Goal: Use online tool/utility

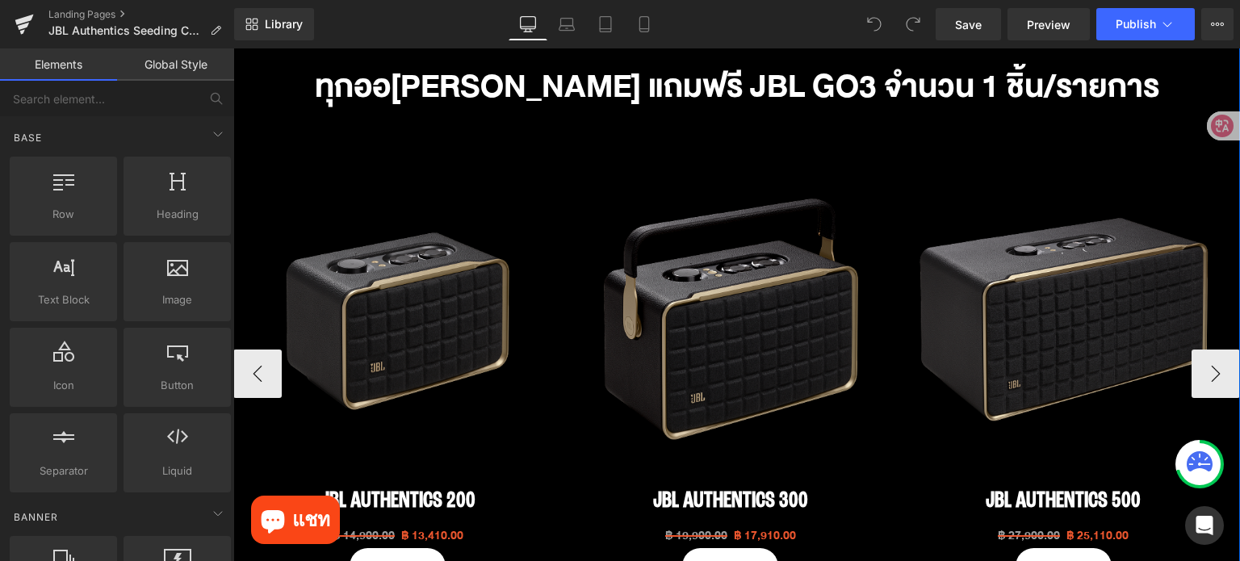
scroll to position [807, 0]
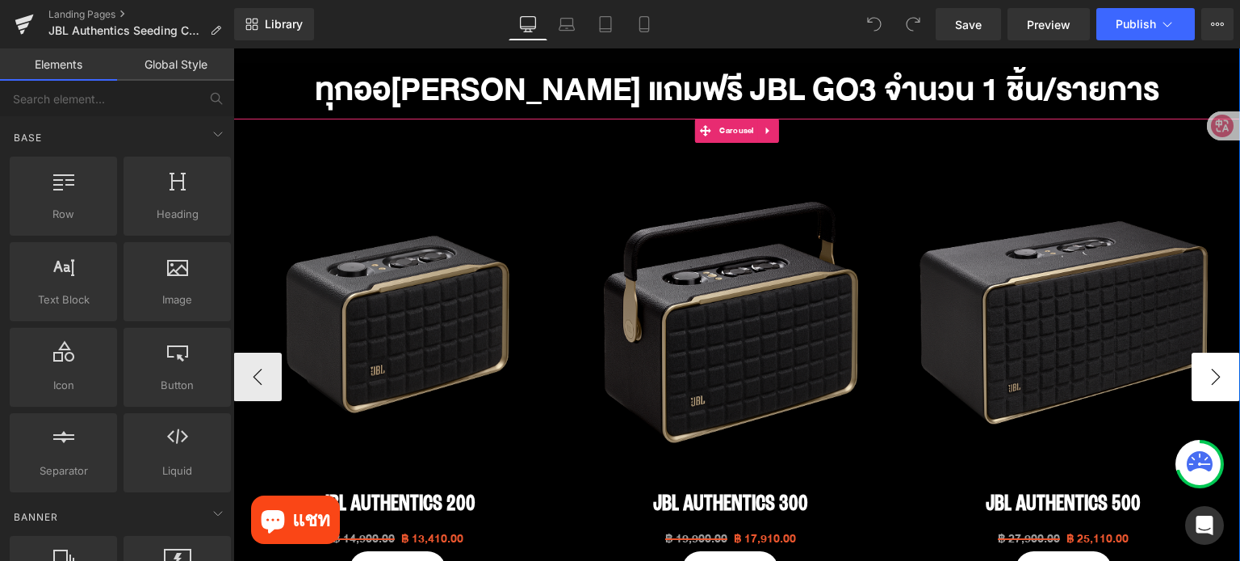
click at [1198, 374] on button "›" at bounding box center [1215, 377] width 48 height 48
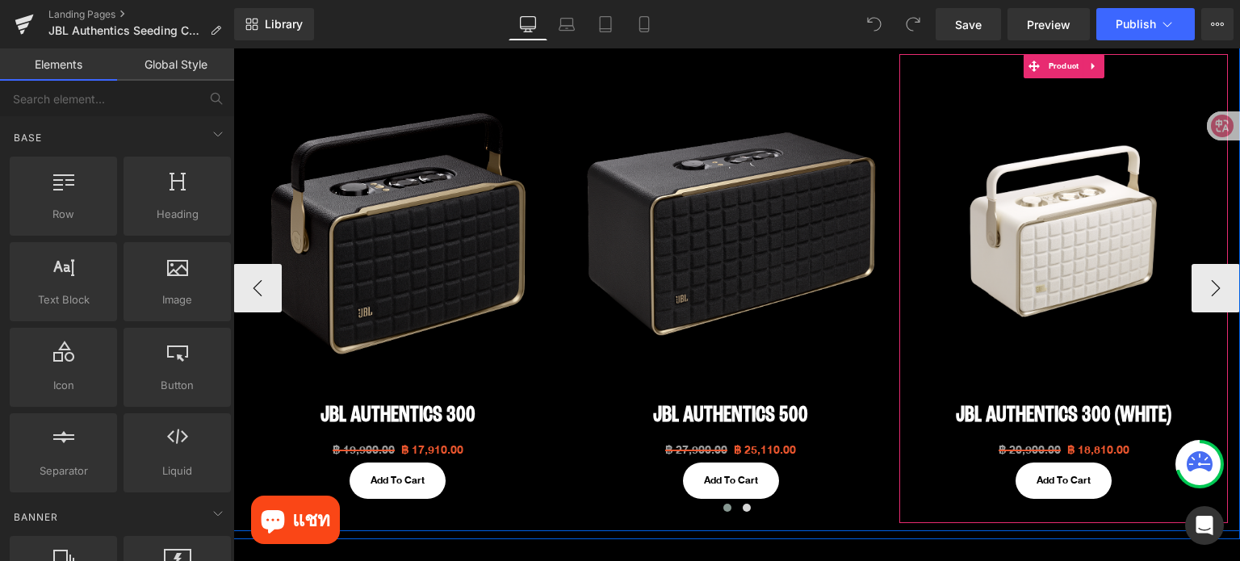
scroll to position [888, 0]
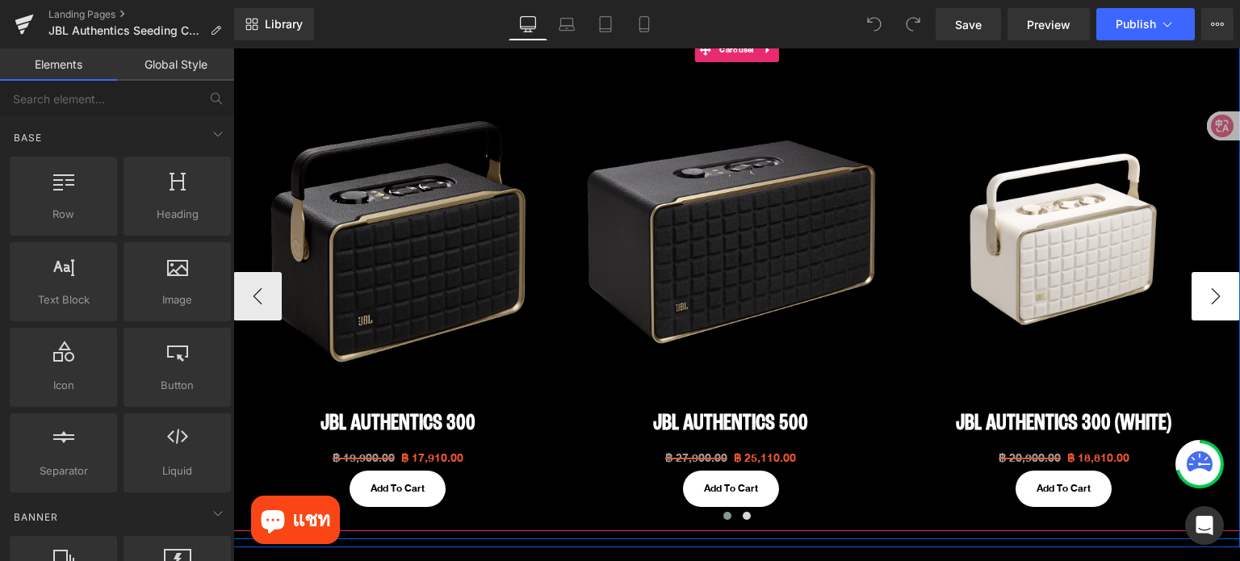
click at [1198, 290] on button "›" at bounding box center [1215, 296] width 48 height 48
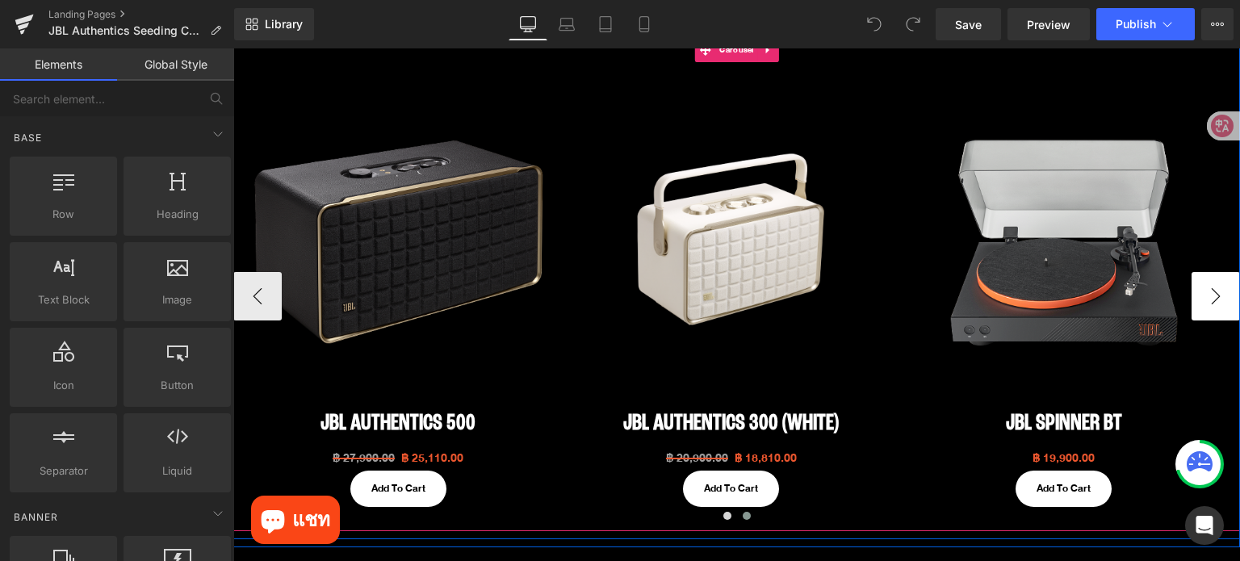
click at [1198, 290] on button "›" at bounding box center [1215, 296] width 48 height 48
click at [245, 292] on button "‹" at bounding box center [257, 296] width 48 height 48
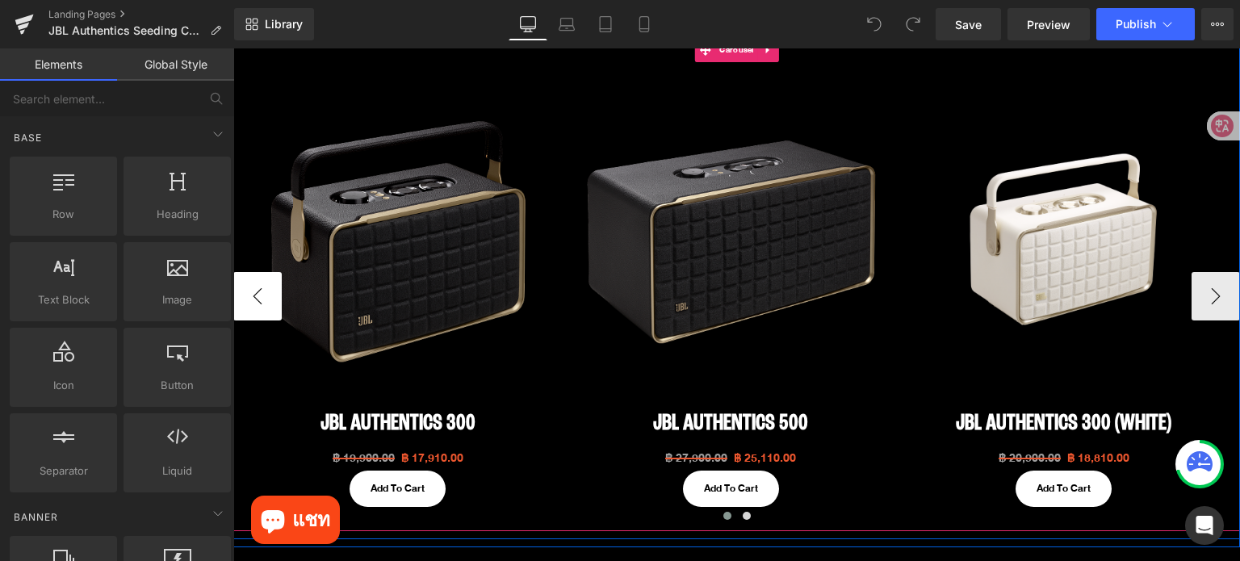
click at [246, 290] on button "‹" at bounding box center [257, 296] width 48 height 48
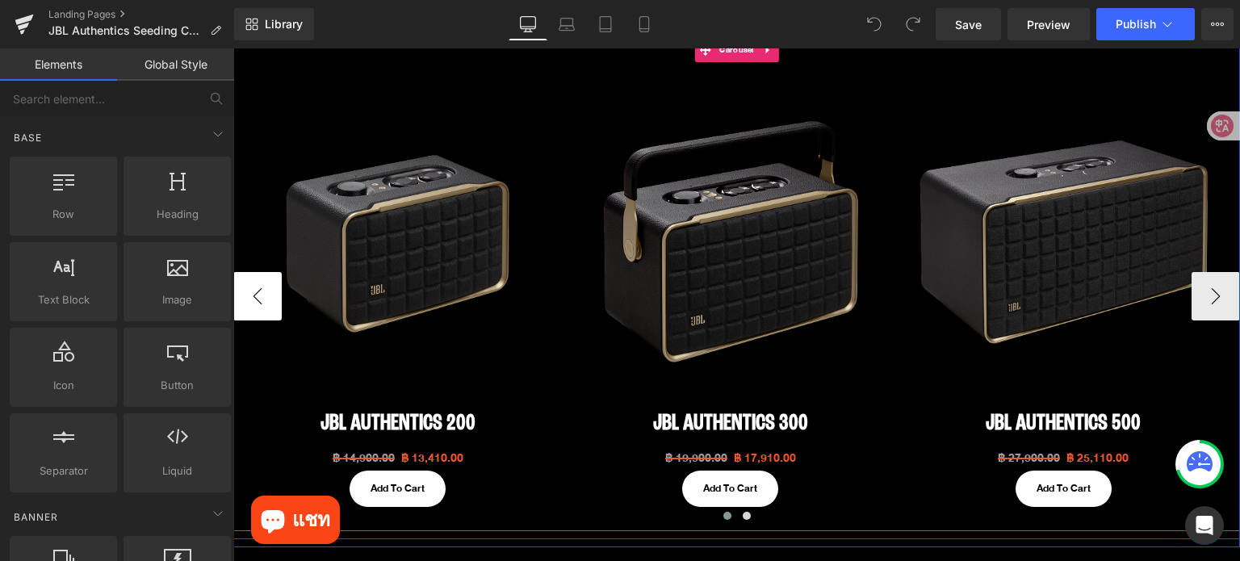
click at [246, 290] on button "‹" at bounding box center [257, 296] width 48 height 48
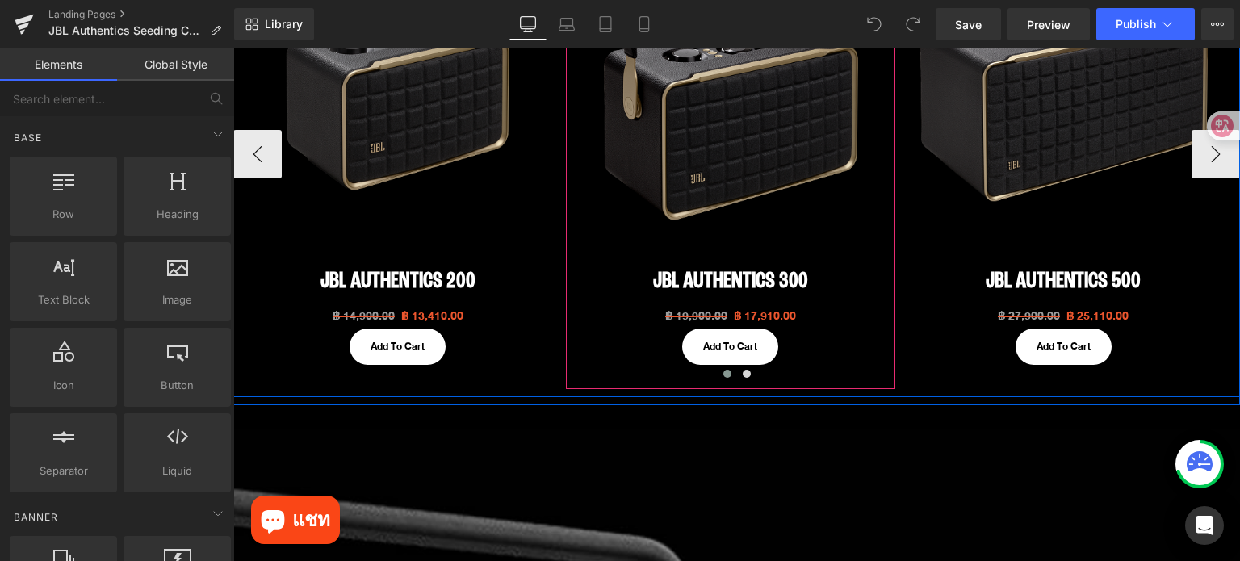
scroll to position [1130, 0]
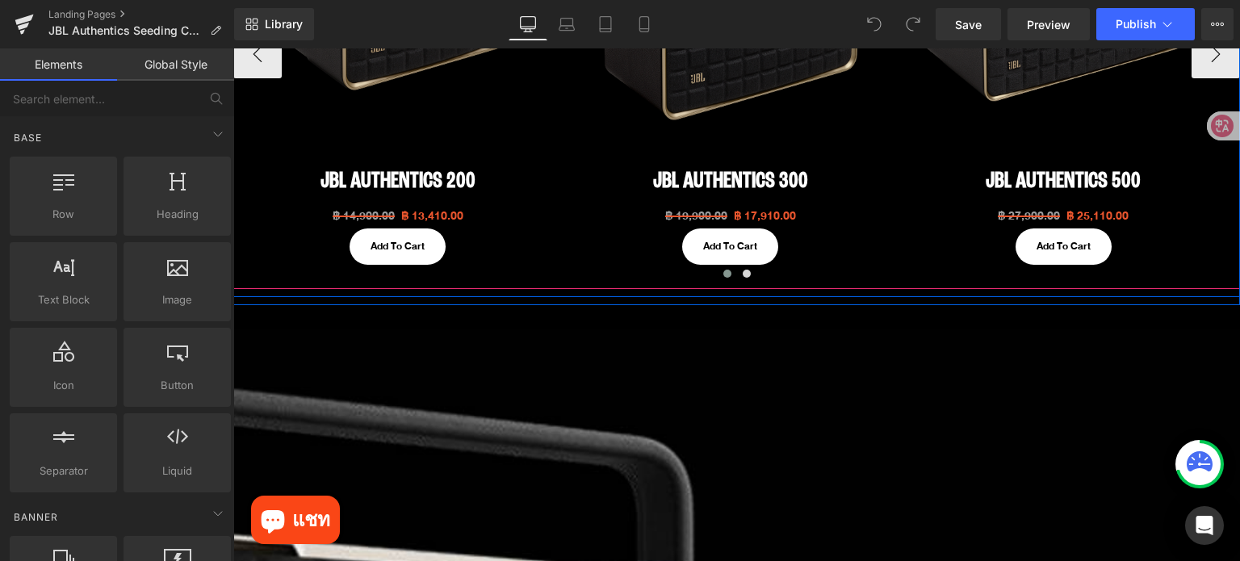
click at [723, 273] on span at bounding box center [727, 274] width 8 height 8
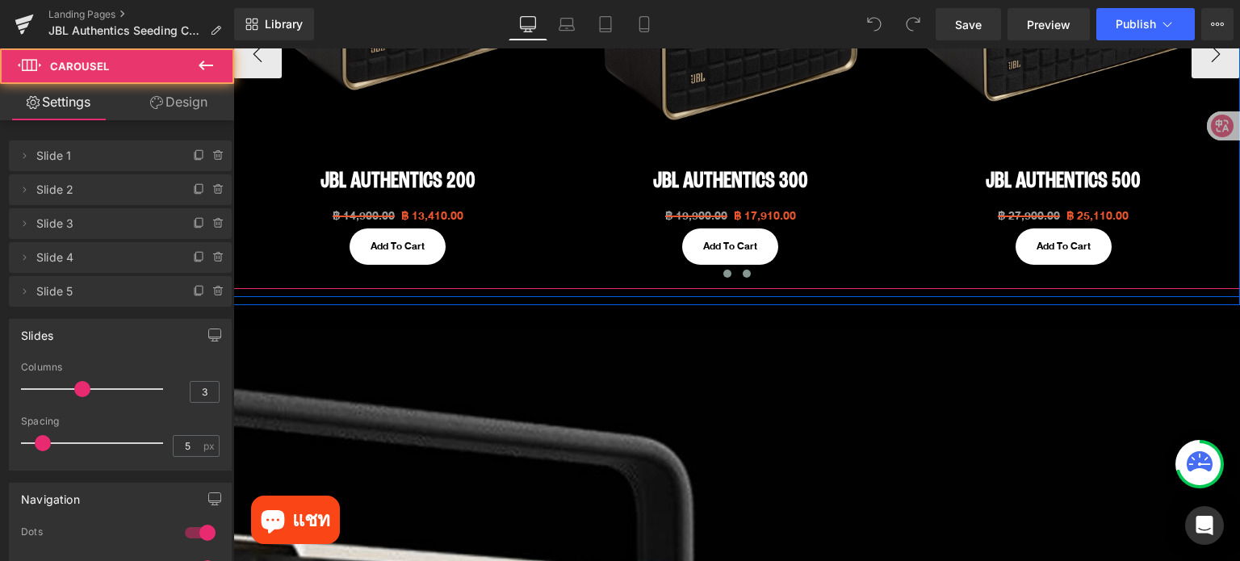
click at [742, 274] on span at bounding box center [746, 274] width 8 height 8
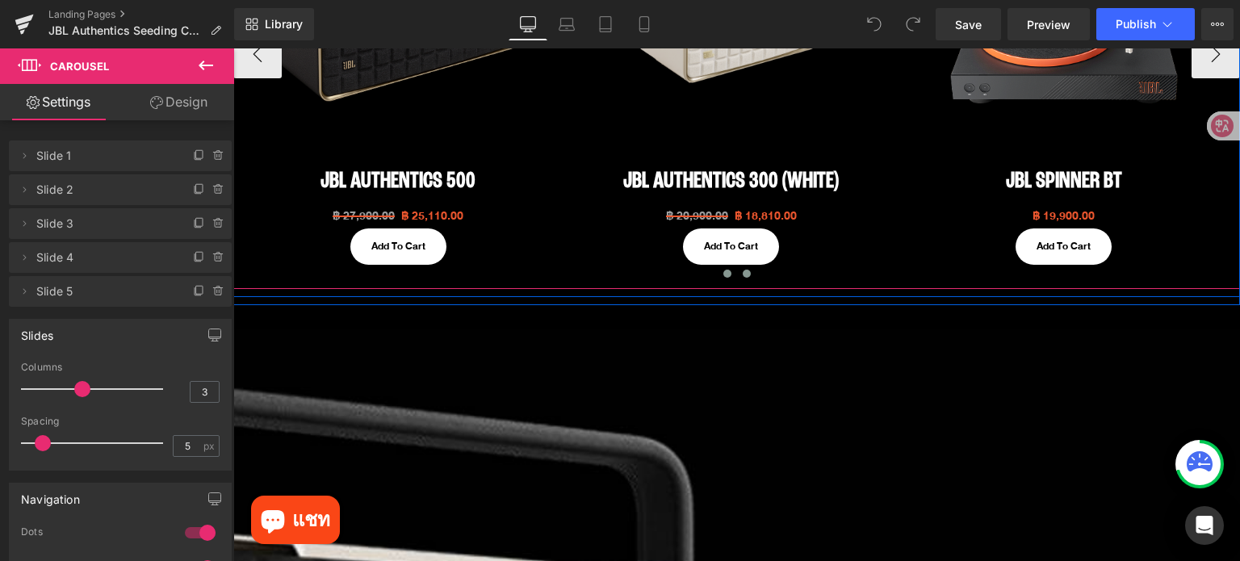
click at [723, 277] on span at bounding box center [727, 274] width 8 height 8
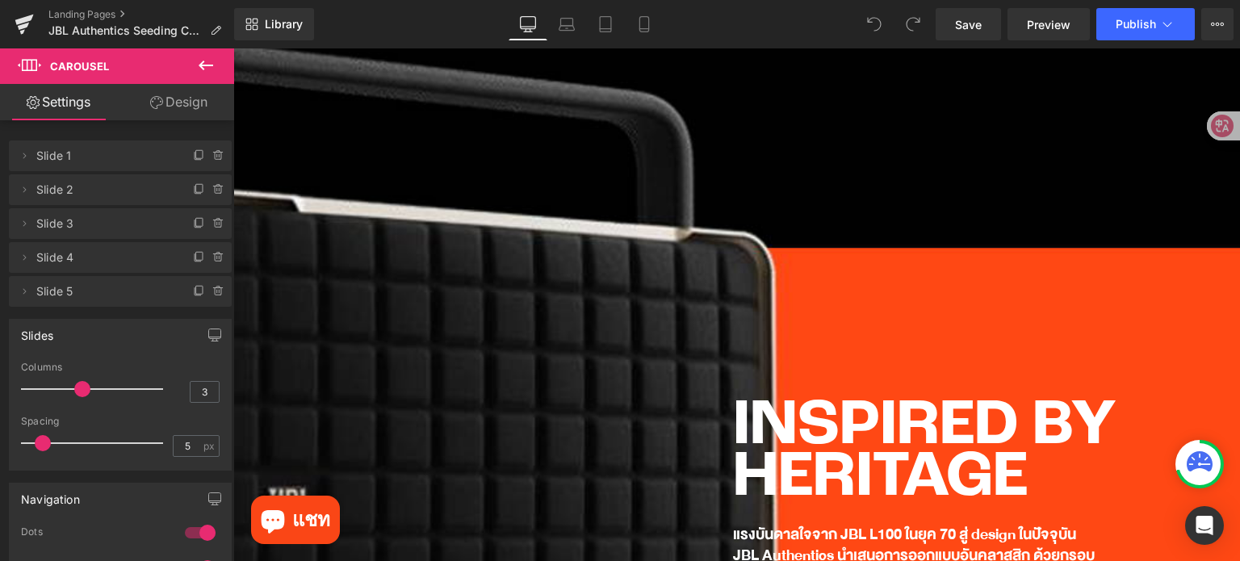
scroll to position [1533, 0]
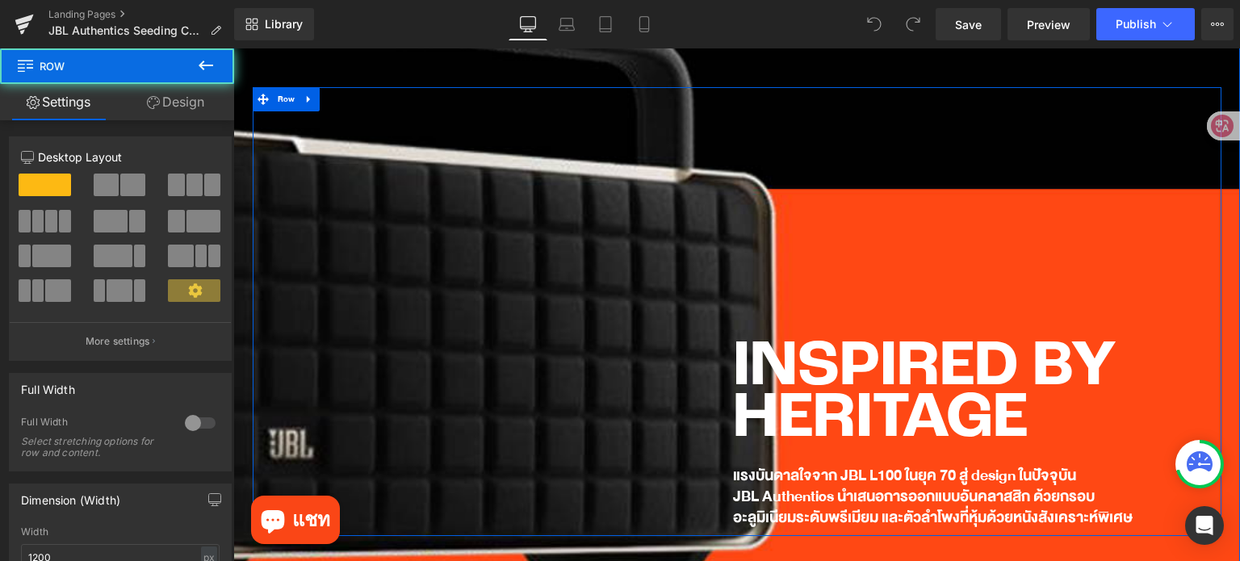
click at [633, 291] on div "INSPIRED BY HERITAGE Heading แรงบันดาลใจจาก JBL L100 ในยุค 70 สู่ design ในปัจจ…" at bounding box center [737, 311] width 968 height 449
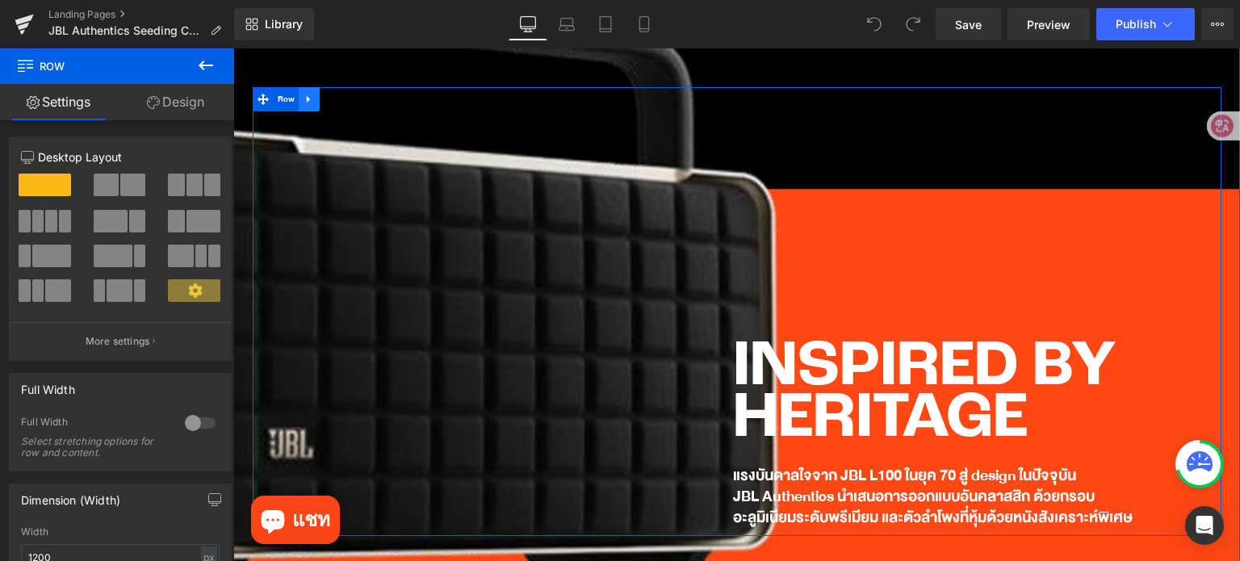
click at [300, 107] on link at bounding box center [309, 99] width 21 height 24
click at [345, 102] on icon at bounding box center [350, 99] width 11 height 11
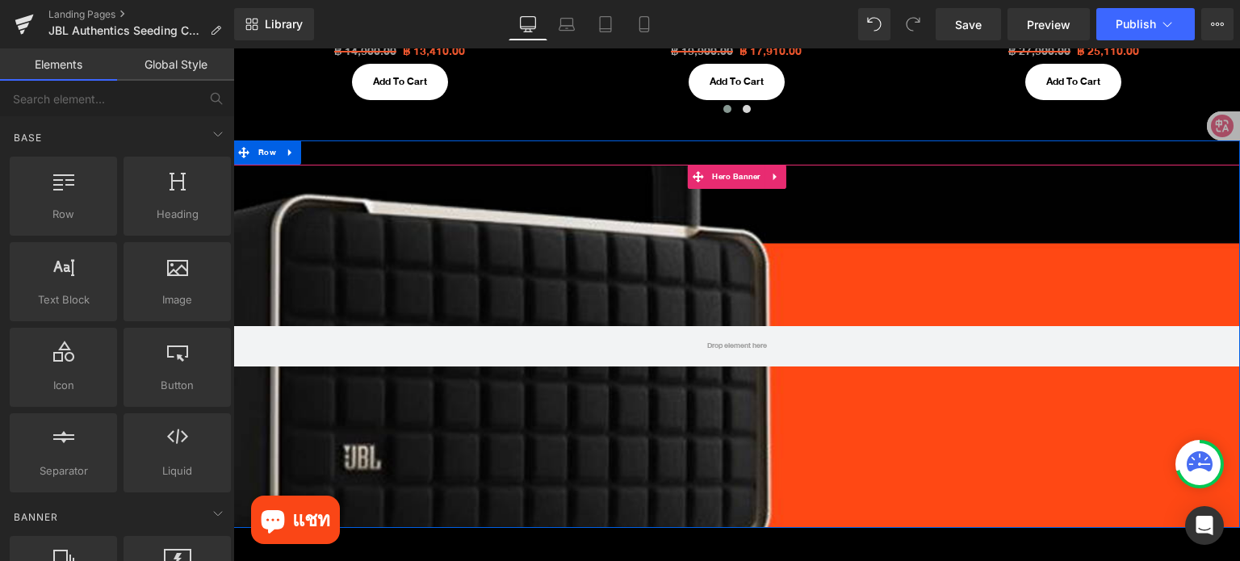
scroll to position [1294, 0]
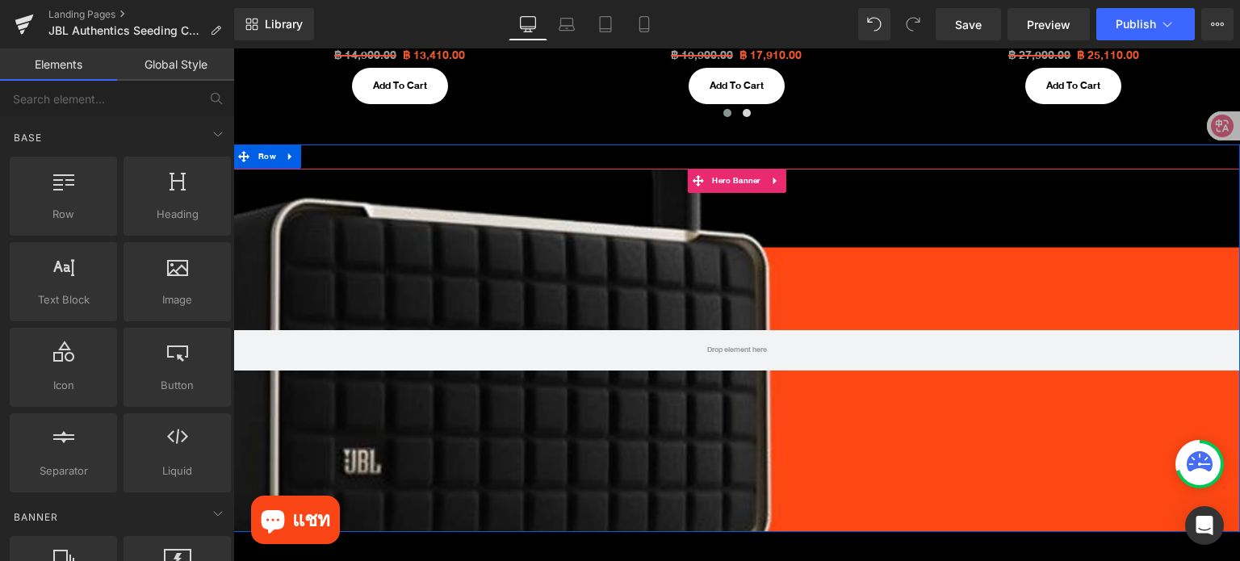
click at [400, 251] on div at bounding box center [736, 350] width 1006 height 363
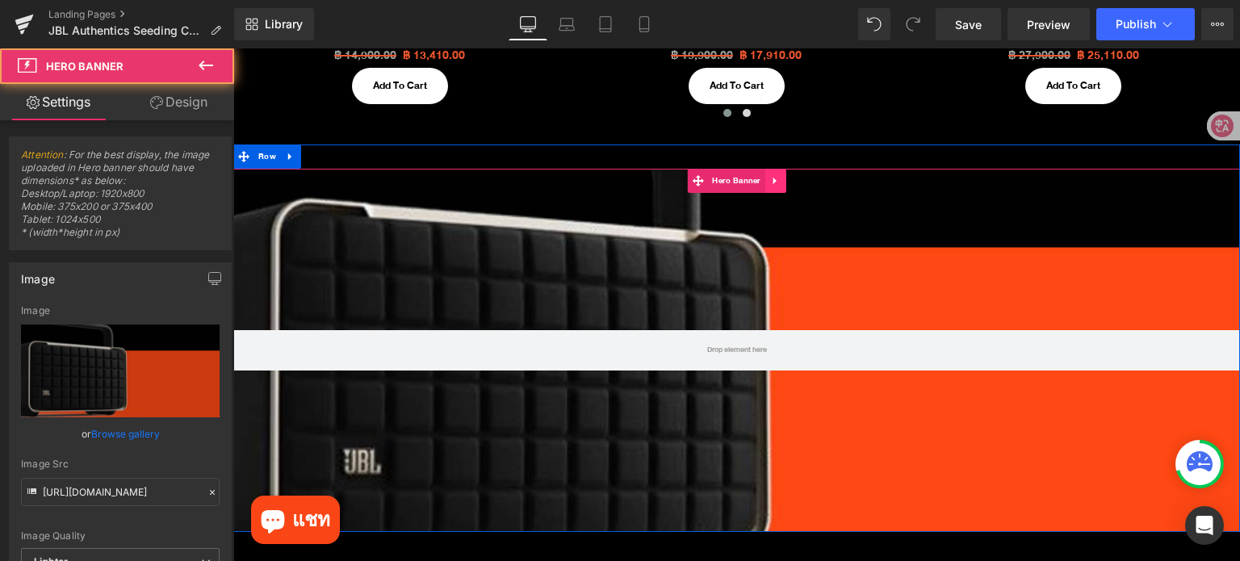
click at [773, 182] on icon at bounding box center [774, 181] width 3 height 7
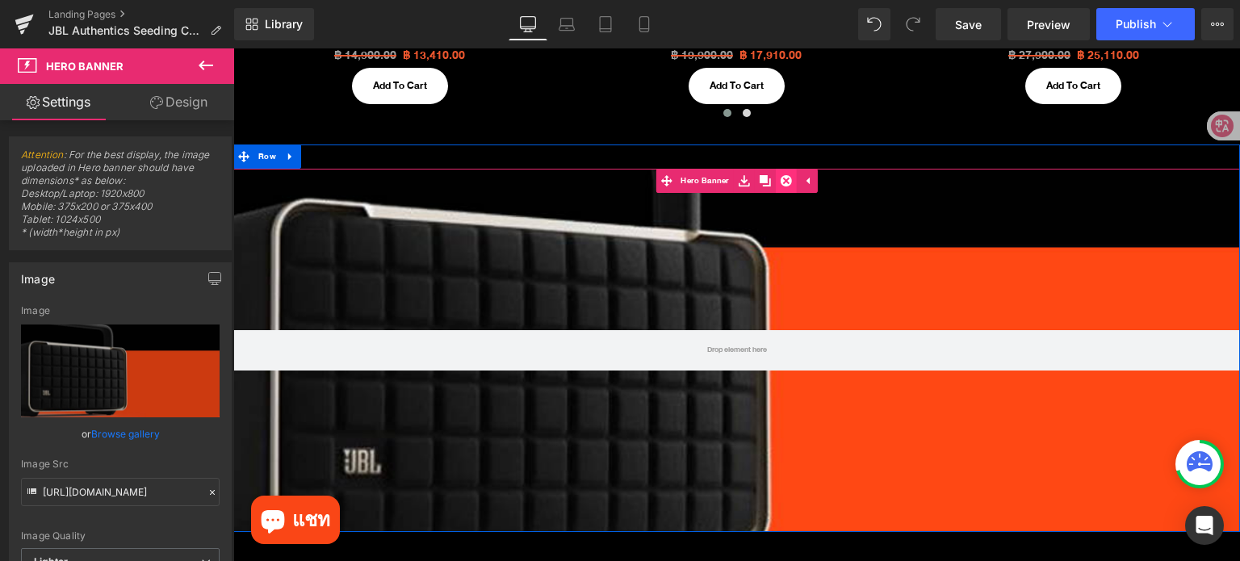
click at [776, 183] on link at bounding box center [786, 181] width 21 height 24
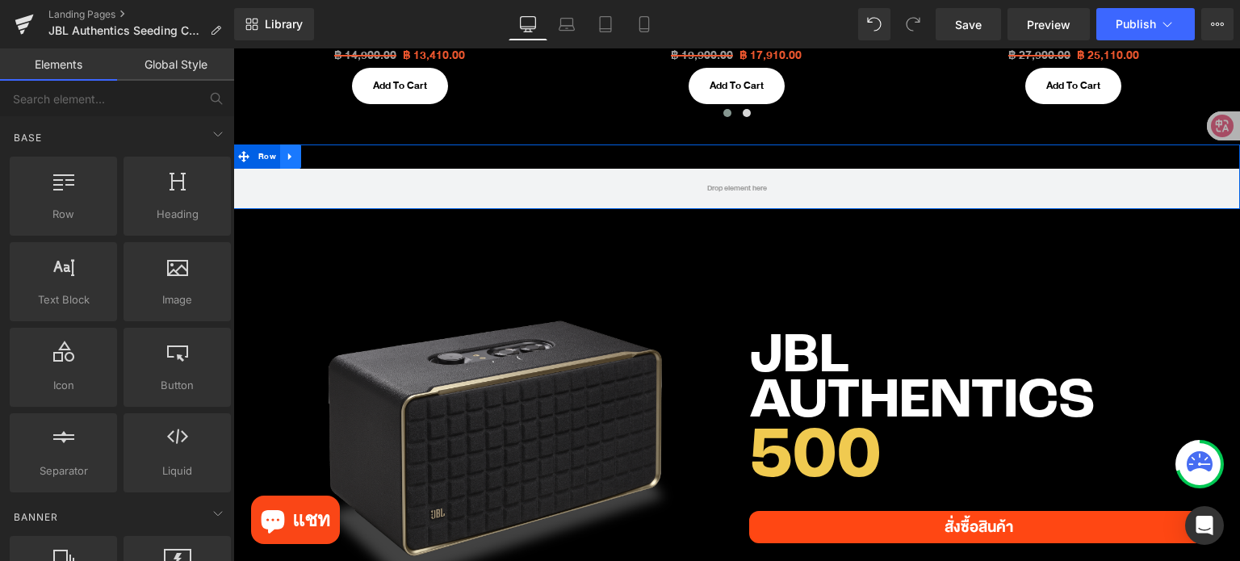
click at [286, 157] on icon at bounding box center [290, 156] width 11 height 12
click at [327, 157] on icon at bounding box center [332, 156] width 11 height 11
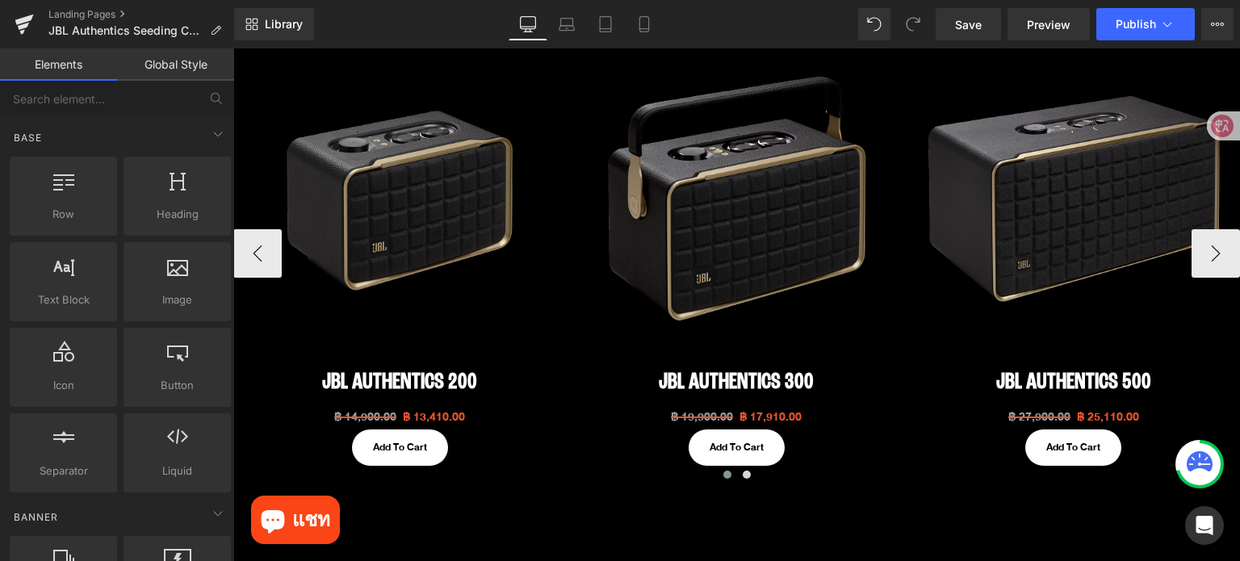
scroll to position [958, 0]
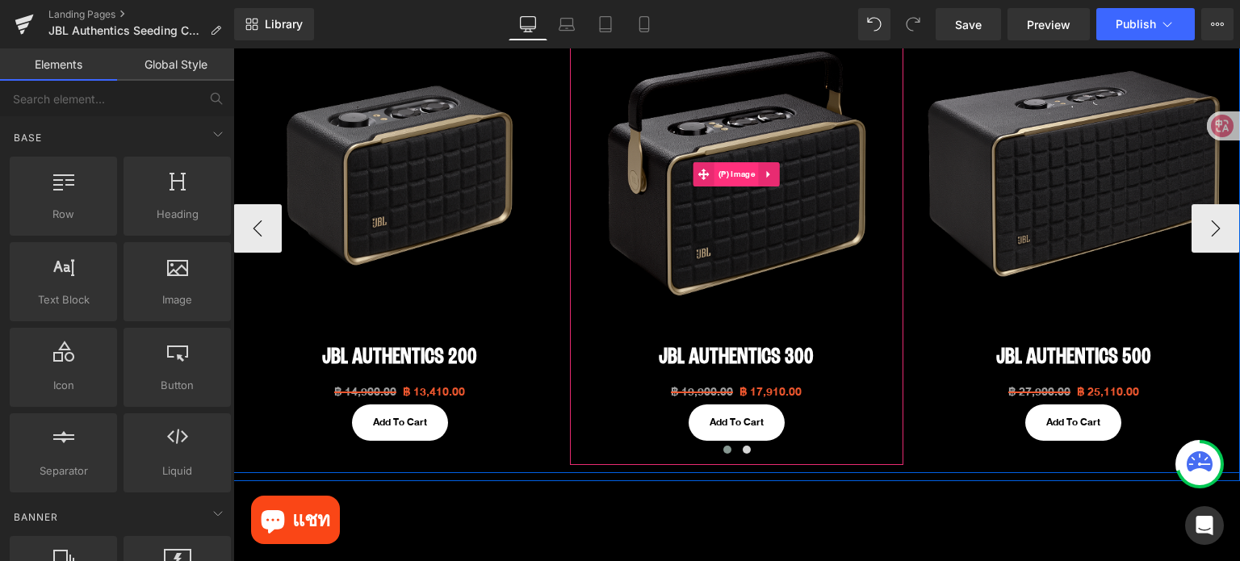
click at [721, 174] on span "(P) Image" at bounding box center [736, 174] width 44 height 24
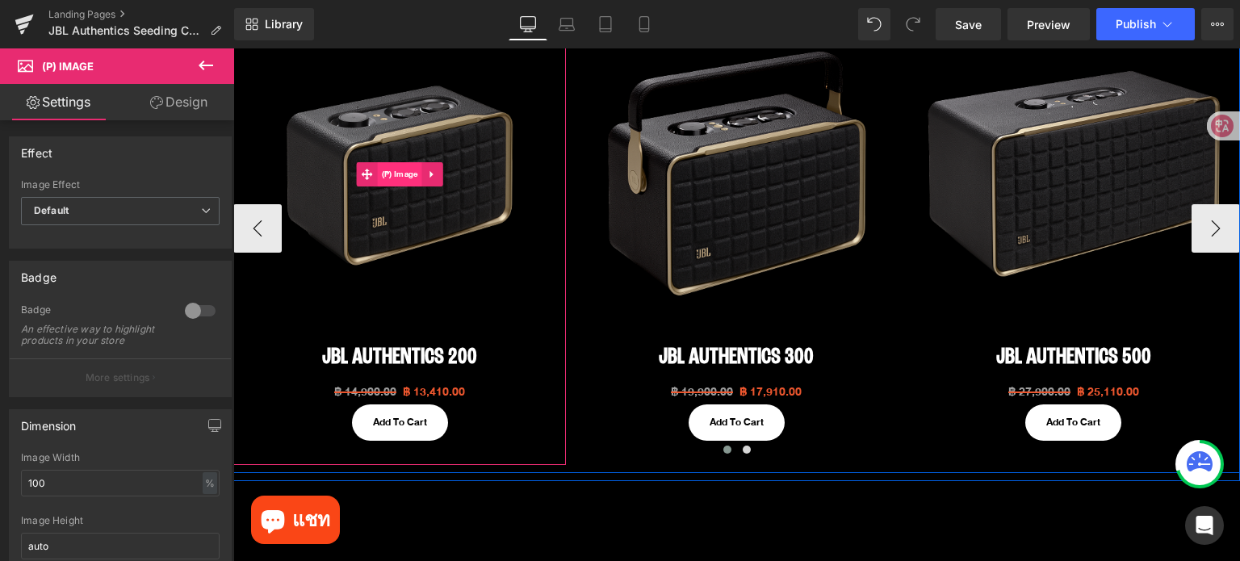
click at [401, 174] on span "(P) Image" at bounding box center [400, 174] width 44 height 24
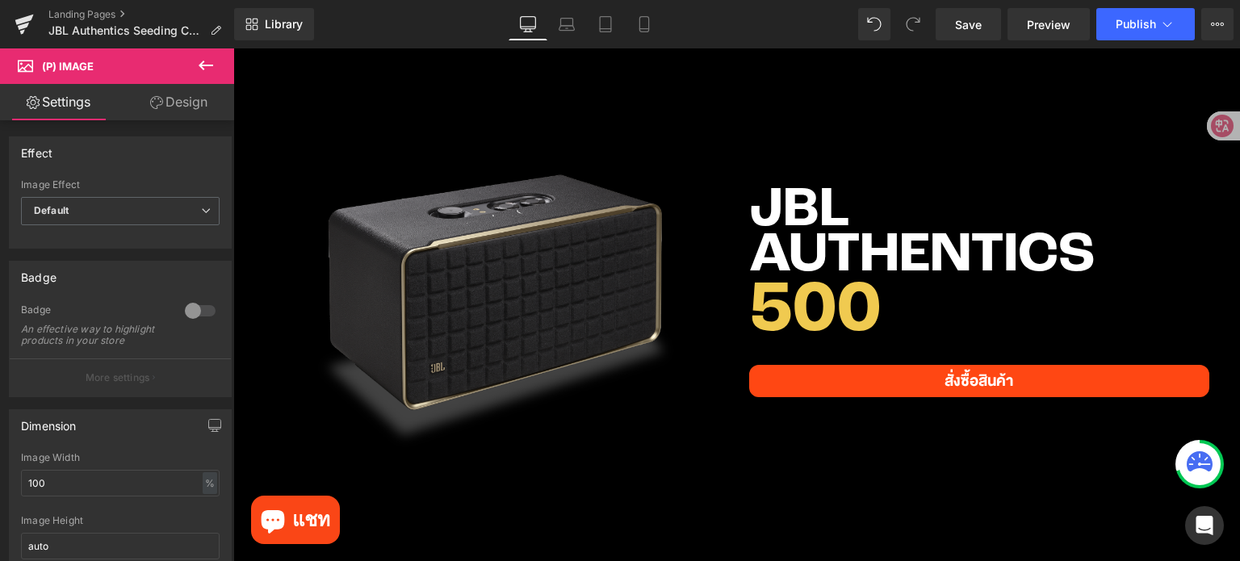
scroll to position [1361, 0]
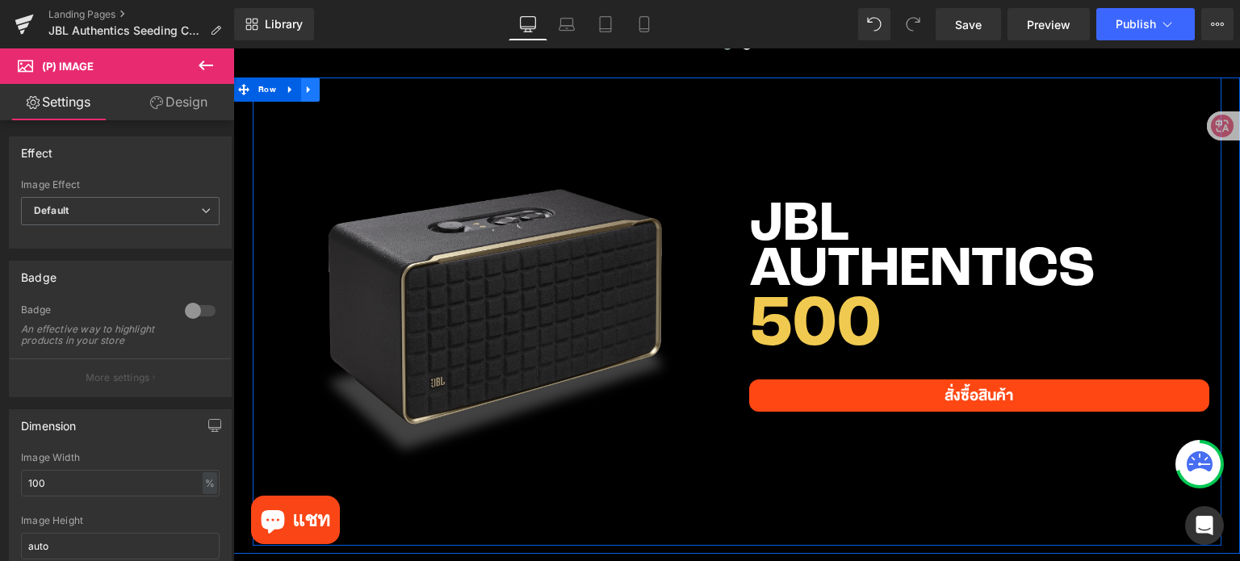
click at [307, 89] on icon at bounding box center [308, 89] width 3 height 7
click at [345, 91] on icon at bounding box center [350, 89] width 11 height 11
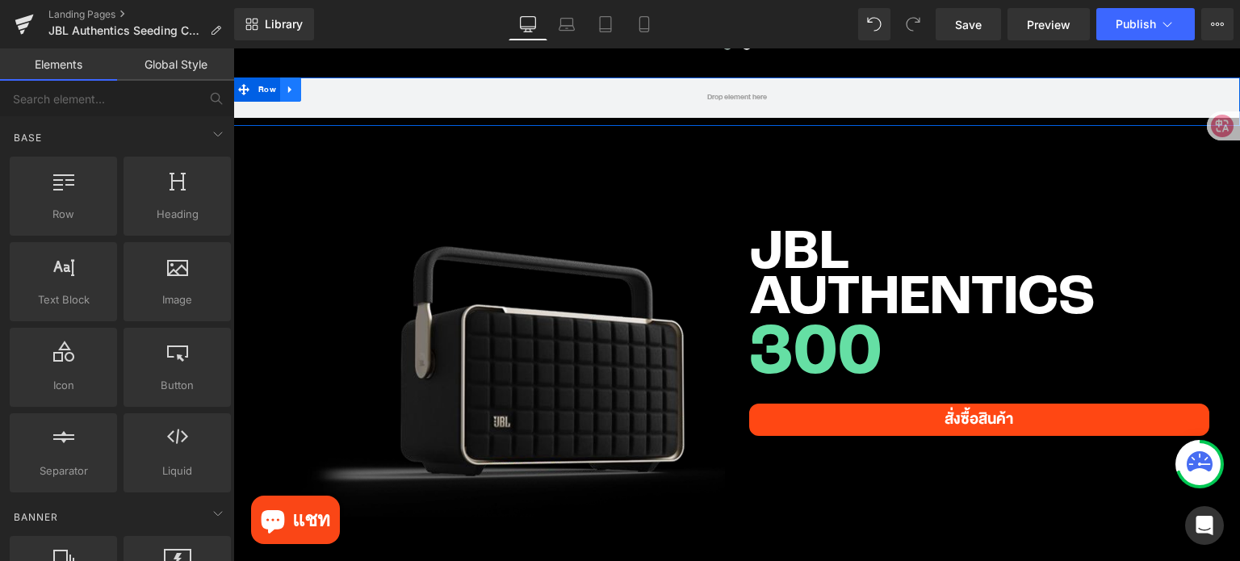
click at [286, 86] on icon at bounding box center [290, 89] width 11 height 12
click at [314, 90] on link at bounding box center [311, 89] width 21 height 24
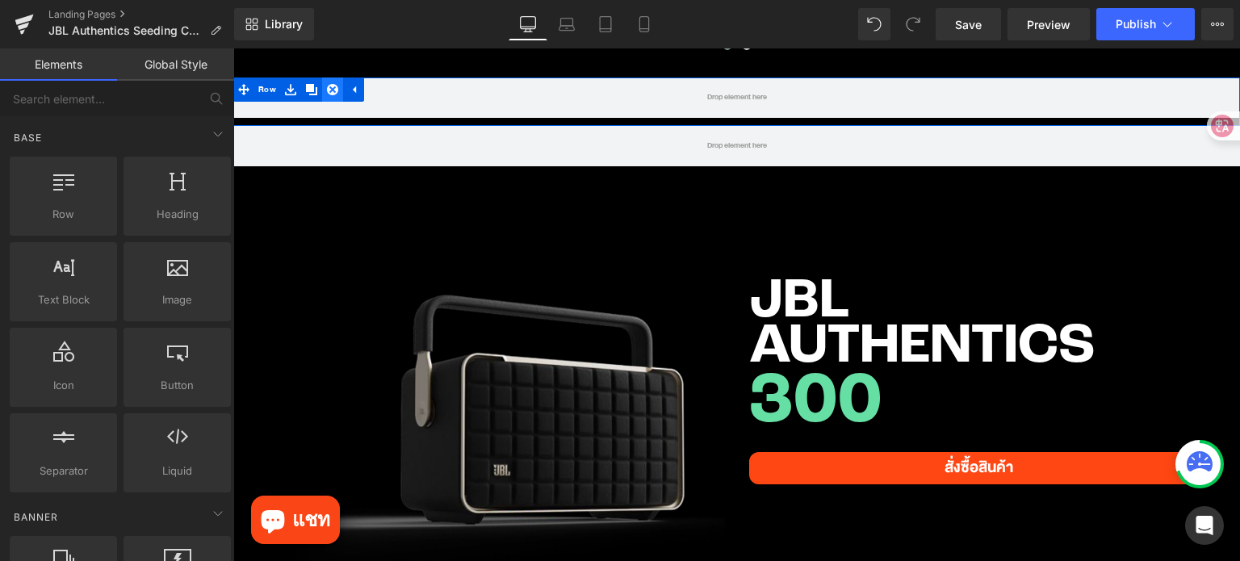
click at [330, 90] on icon at bounding box center [332, 89] width 11 height 11
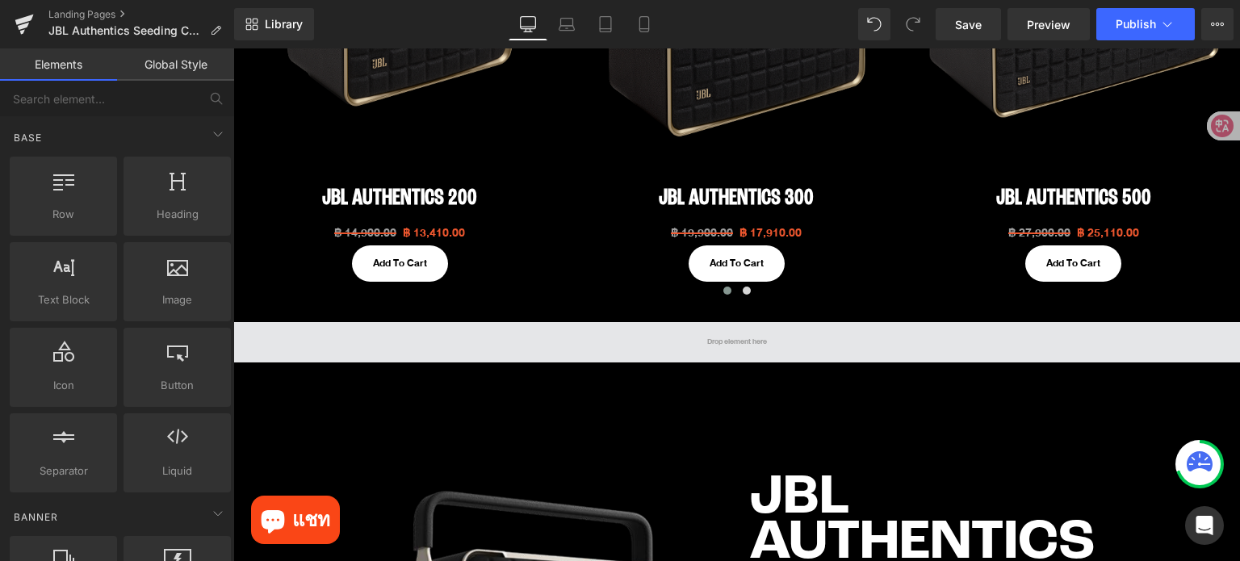
scroll to position [1119, 0]
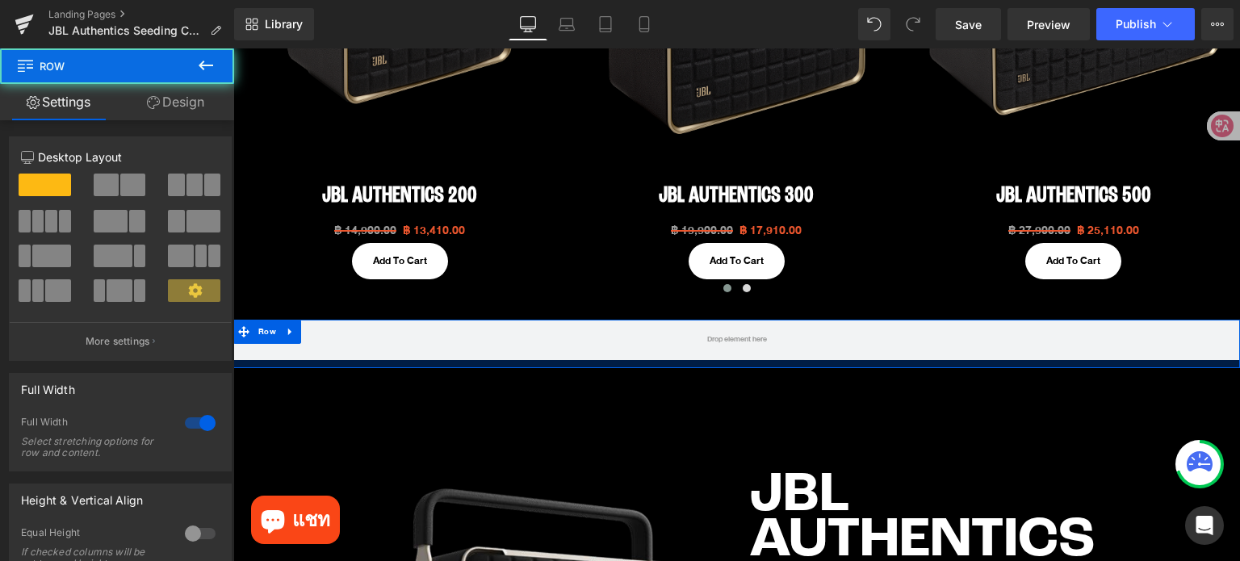
click at [367, 359] on div "Row" at bounding box center [736, 344] width 1006 height 48
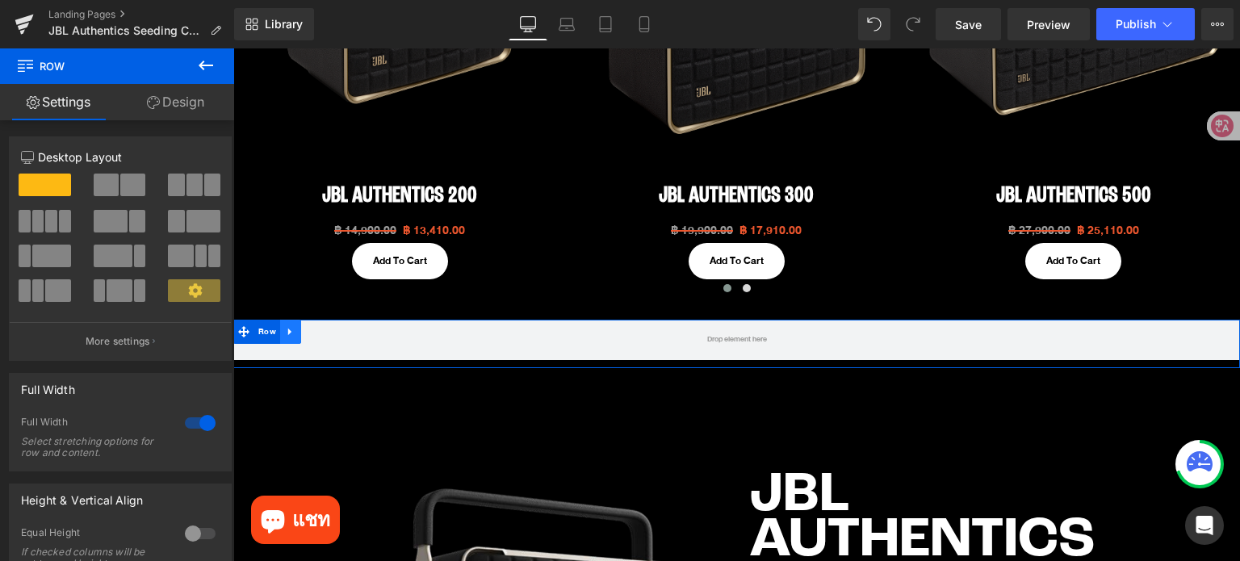
click at [286, 325] on icon at bounding box center [290, 331] width 11 height 12
click at [327, 328] on icon at bounding box center [332, 331] width 11 height 11
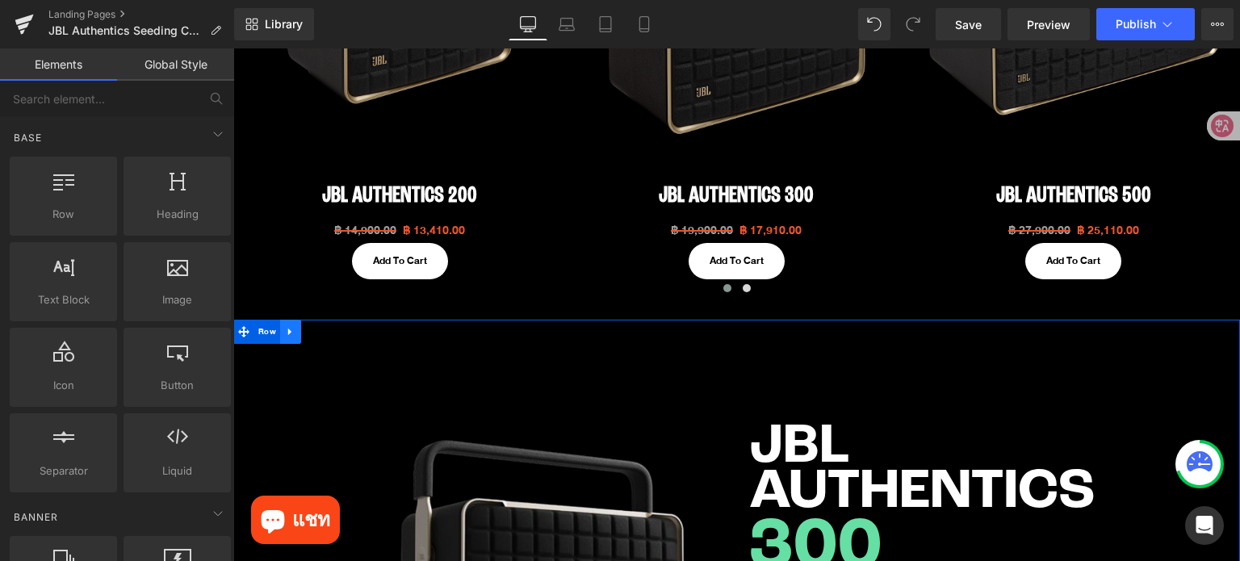
click at [286, 332] on icon at bounding box center [290, 331] width 11 height 12
click at [327, 329] on icon at bounding box center [332, 331] width 11 height 11
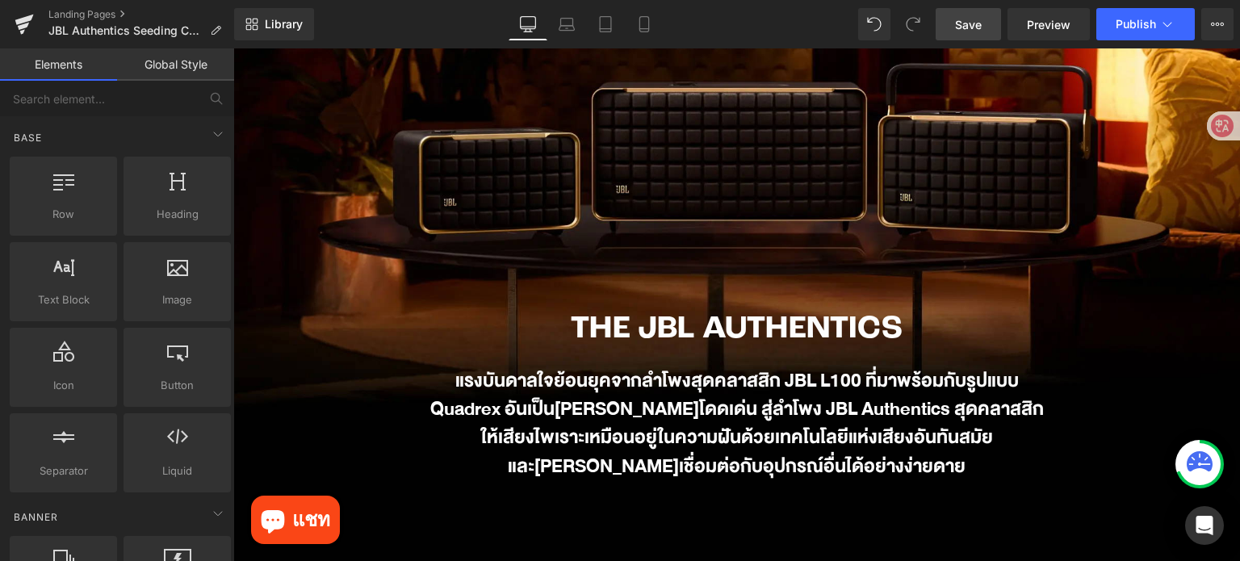
scroll to position [323, 0]
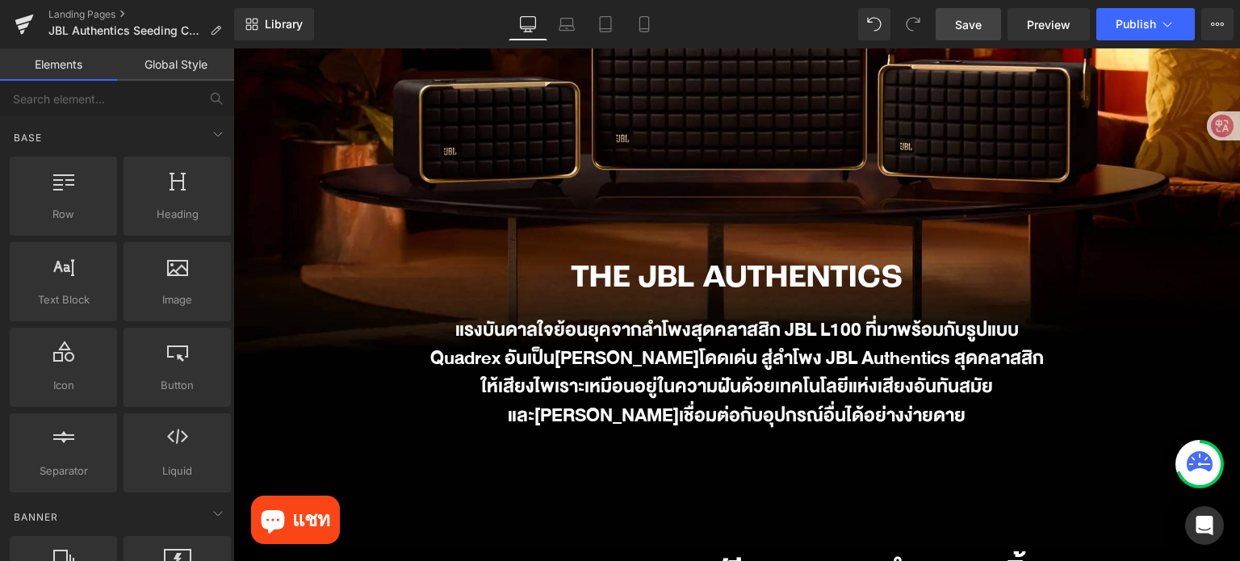
drag, startPoint x: 959, startPoint y: 16, endPoint x: 913, endPoint y: 166, distance: 157.0
click at [959, 16] on span "Save" at bounding box center [968, 24] width 27 height 17
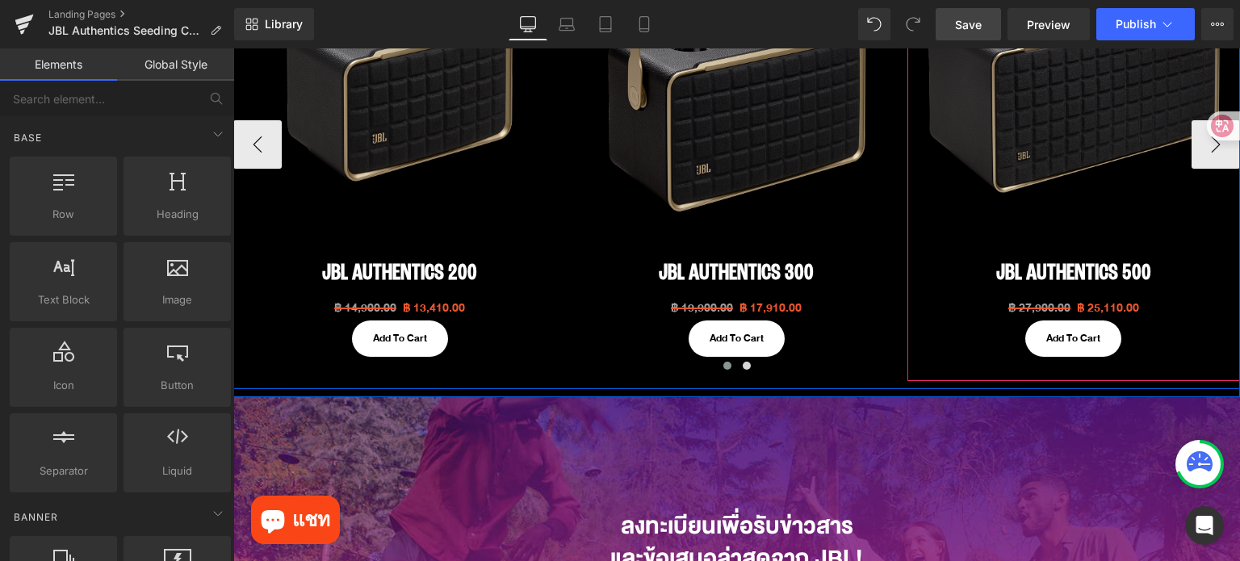
scroll to position [1049, 0]
